Goal: Communication & Community: Ask a question

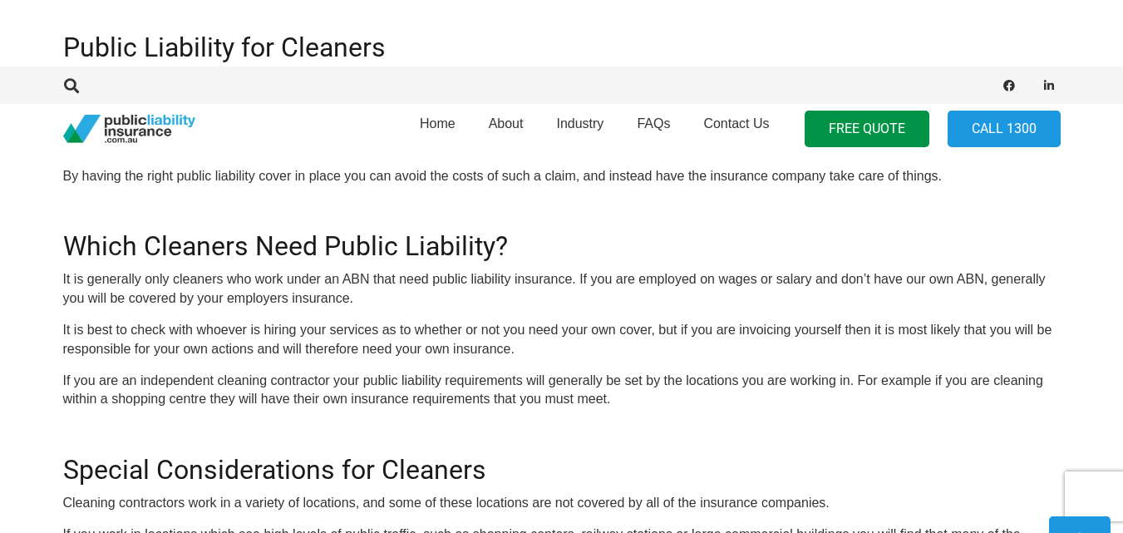
click at [279, 121] on div at bounding box center [181, 129] width 236 height 29
click at [284, 264] on div "OR CALL 1300 542 245 Cleaning contractors have access to a range of insurance p…" at bounding box center [561, 458] width 997 height 1294
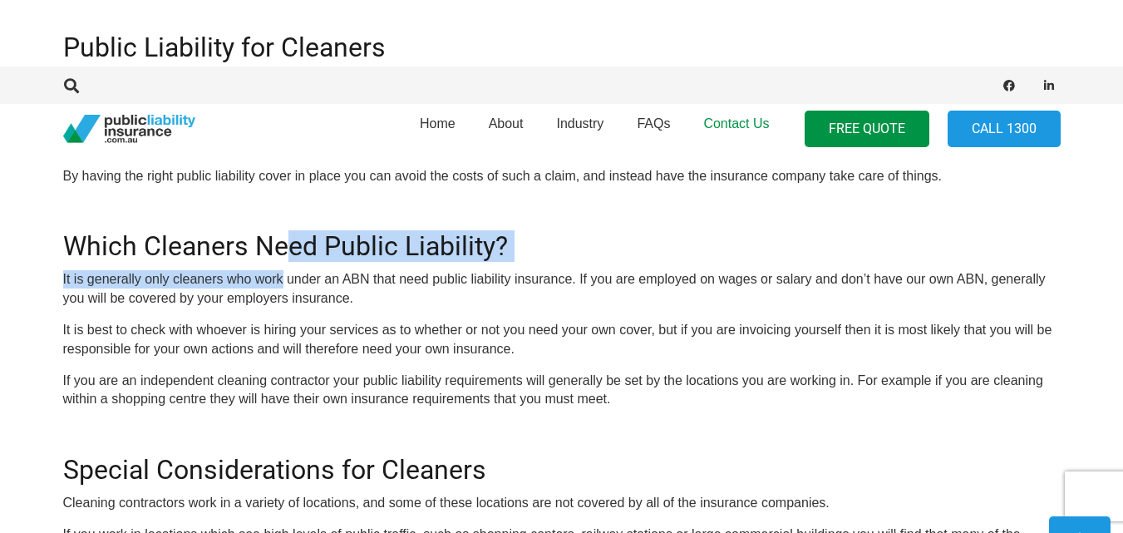
click at [749, 120] on span "Contact Us" at bounding box center [736, 123] width 66 height 14
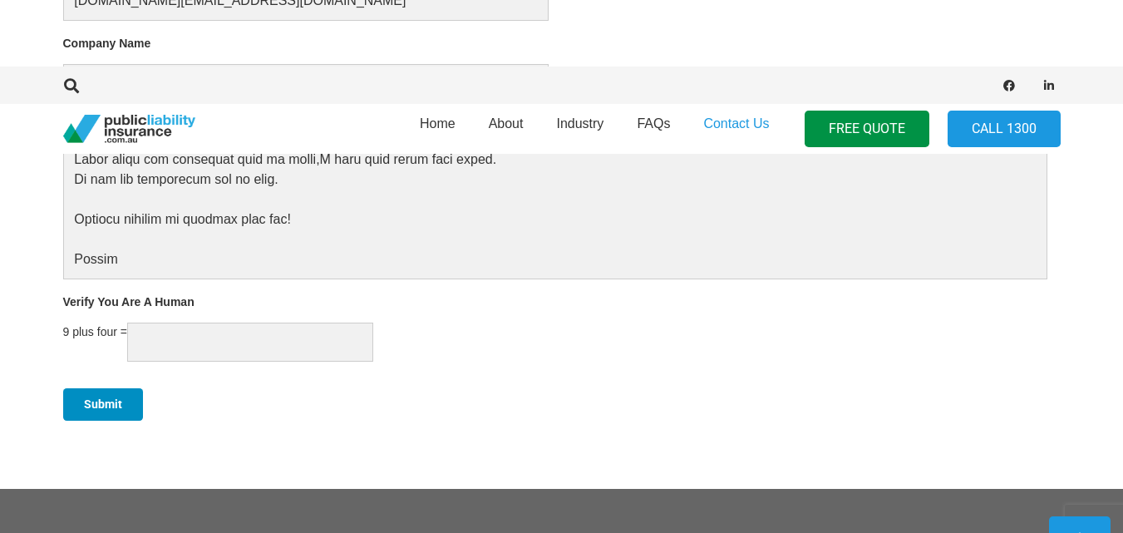
scroll to position [1175, 0]
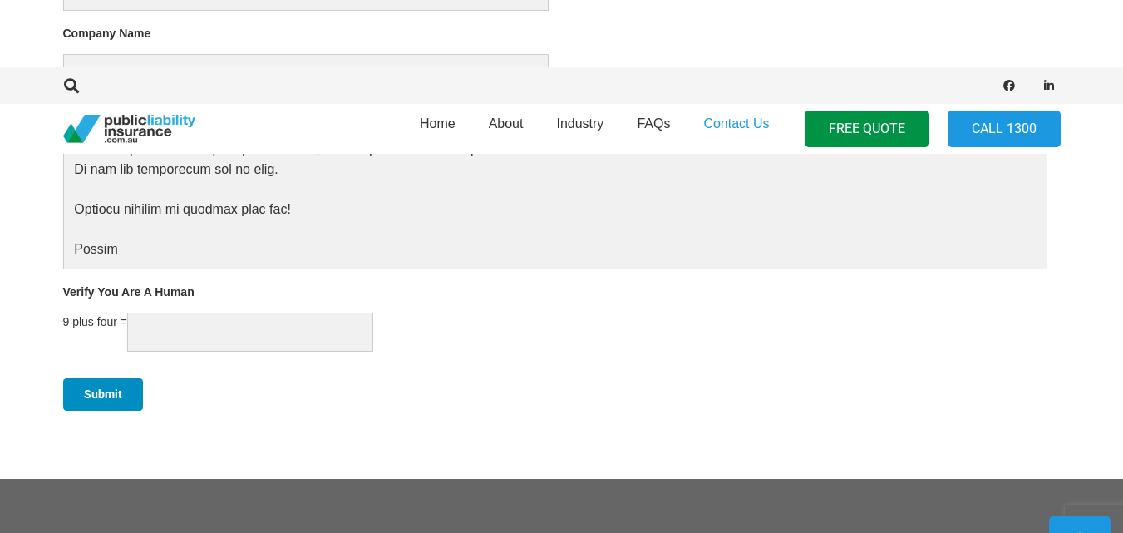
type textarea "Hello, My name is [PERSON_NAME] and I am a professional guest post provider. I …"
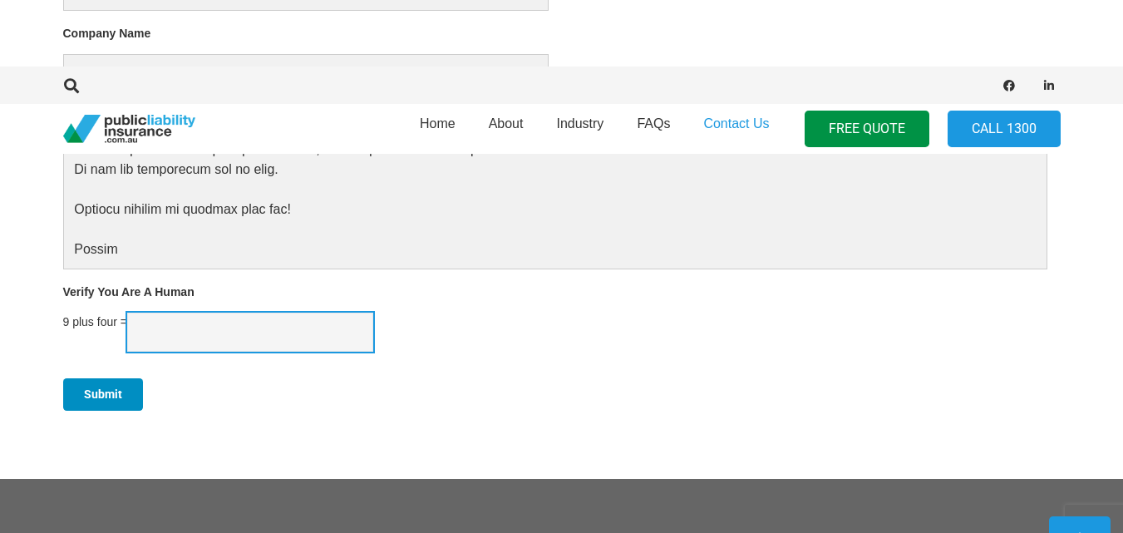
click at [198, 348] on input "Verify You Are A Human" at bounding box center [250, 331] width 246 height 39
type input "1"
type input "13"
click at [63, 378] on input "Submit" at bounding box center [103, 394] width 80 height 32
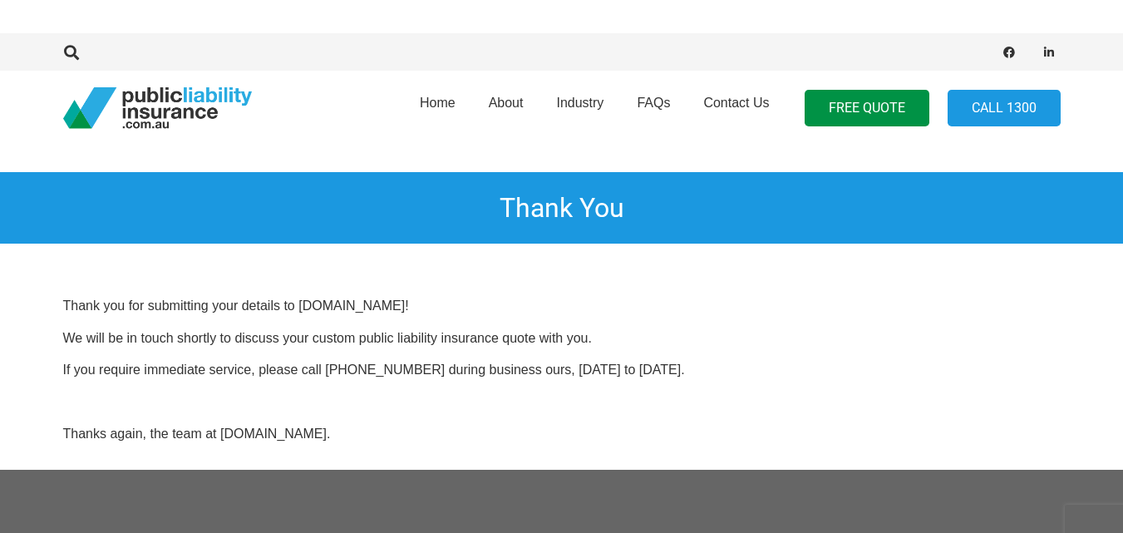
click at [337, 362] on div "Thank you for submitting your details to [DOMAIN_NAME]! We will be in touch sho…" at bounding box center [561, 370] width 997 height 146
drag, startPoint x: 429, startPoint y: 412, endPoint x: 561, endPoint y: 137, distance: 305.1
click at [430, 410] on p at bounding box center [561, 402] width 997 height 18
click at [515, 248] on section "Thank You" at bounding box center [561, 151] width 1123 height 237
drag, startPoint x: 225, startPoint y: 310, endPoint x: 225, endPoint y: 288, distance: 21.6
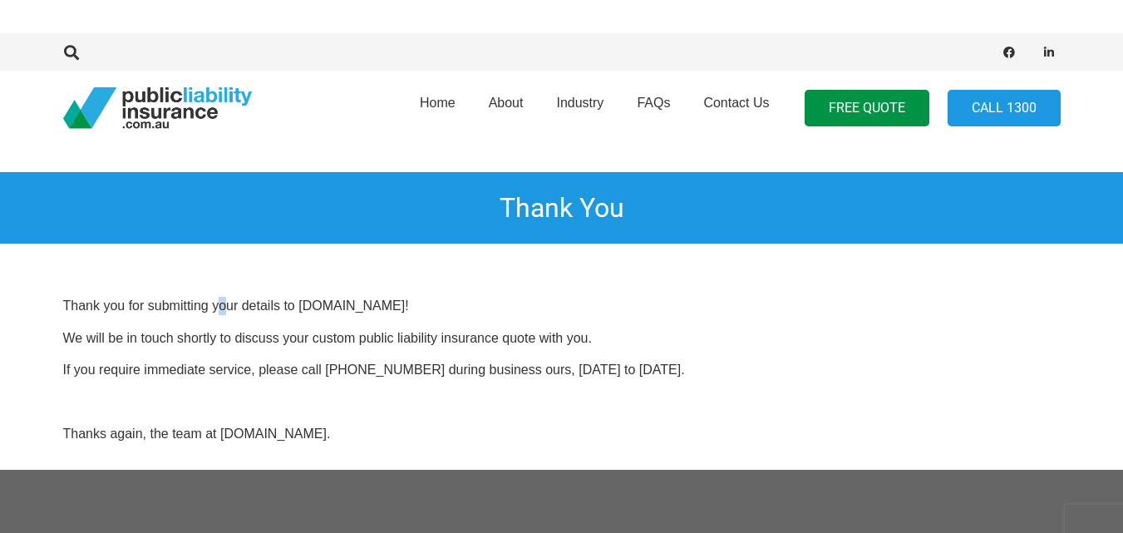
click at [225, 305] on section "Thank you for submitting your details to [DOMAIN_NAME]! We will be in touch sho…" at bounding box center [561, 369] width 1123 height 199
